Goal: Obtain resource: Download file/media

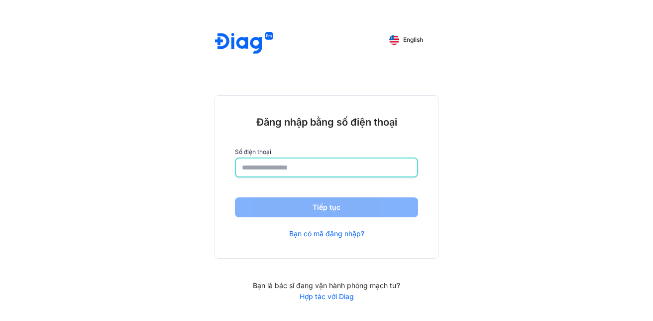
click at [284, 171] on input "number" at bounding box center [326, 167] width 169 height 18
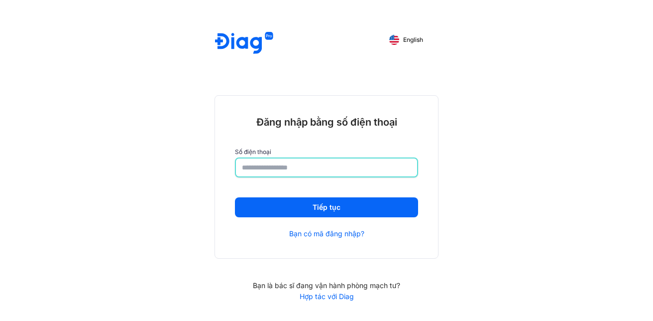
type input "**********"
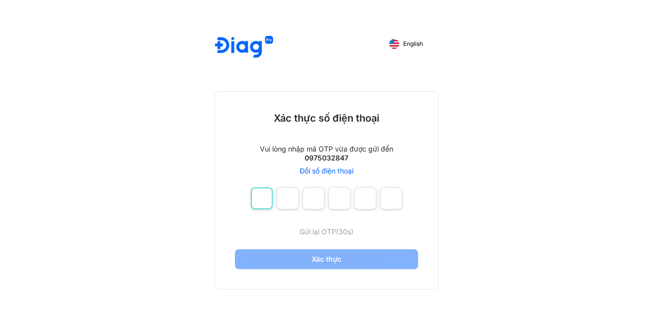
click at [262, 203] on input "number" at bounding box center [262, 198] width 22 height 22
type input "*"
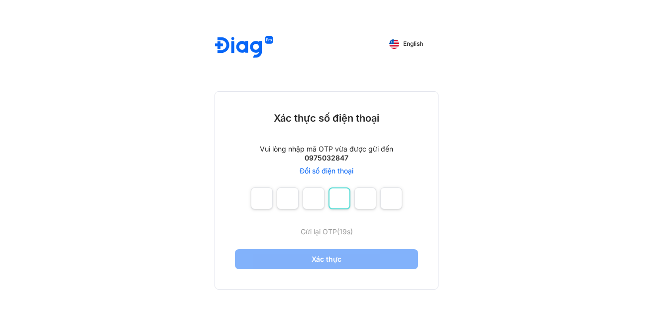
type input "*"
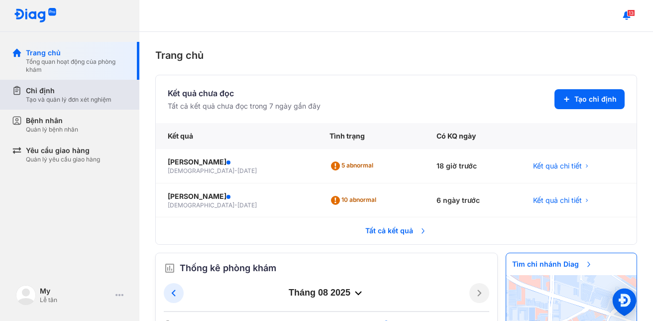
click at [38, 85] on div "Chỉ định Tạo và quản lý đơn xét nghiệm" at bounding box center [75, 95] width 127 height 30
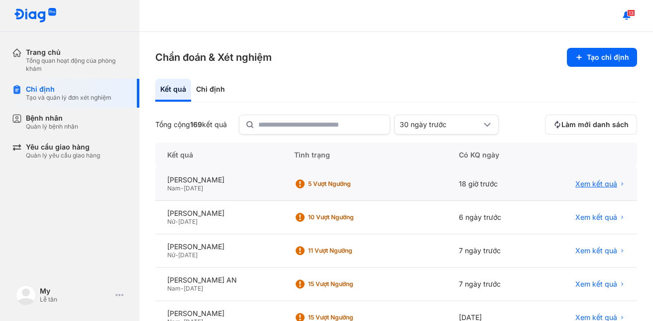
click at [594, 182] on span "Xem kết quả" at bounding box center [597, 183] width 42 height 9
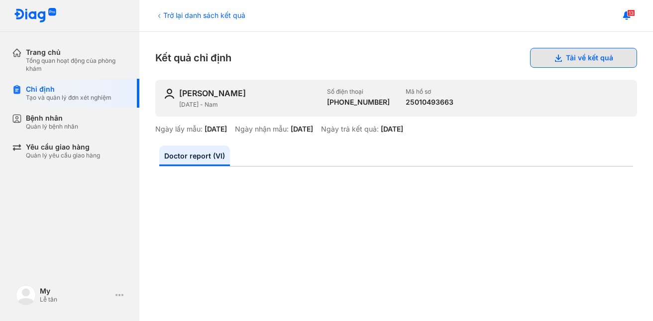
click at [563, 59] on button "Tải về kết quả" at bounding box center [583, 58] width 107 height 20
